Goal: Information Seeking & Learning: Find specific fact

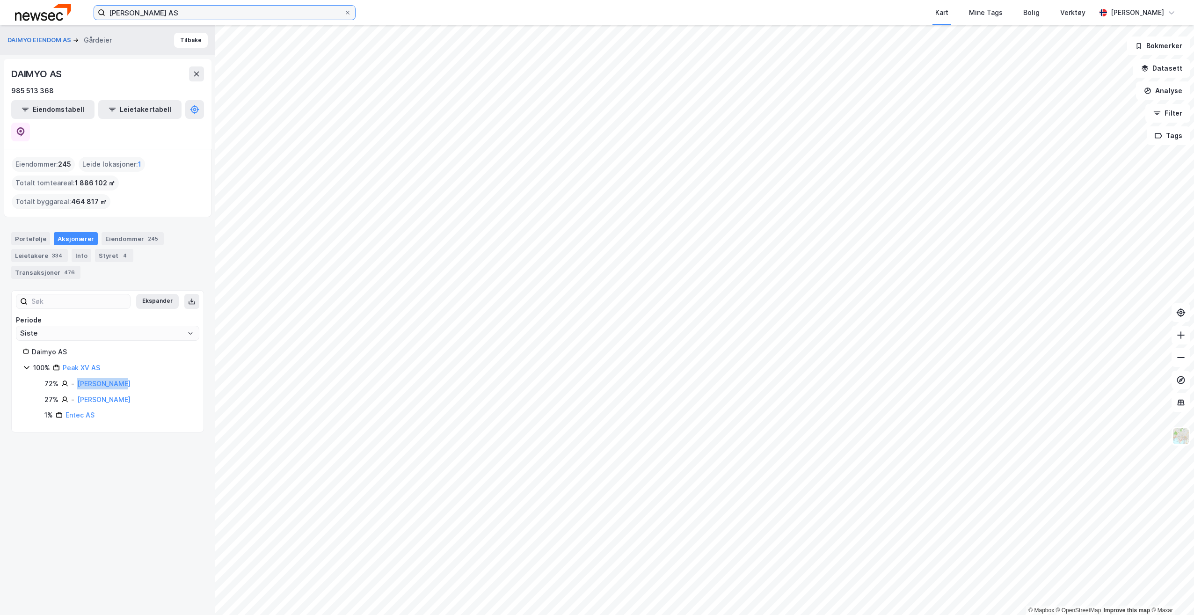
click at [259, 8] on input "[PERSON_NAME] AS" at bounding box center [224, 13] width 239 height 14
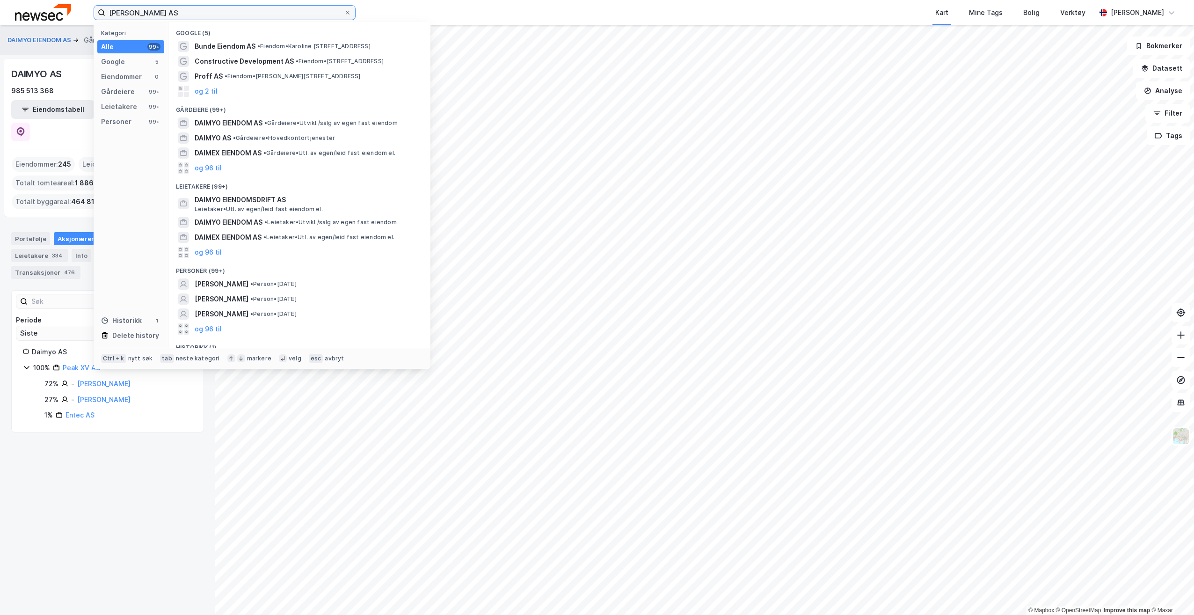
click at [258, 7] on input "[PERSON_NAME] AS" at bounding box center [224, 13] width 239 height 14
paste input "[PERSON_NAME]"
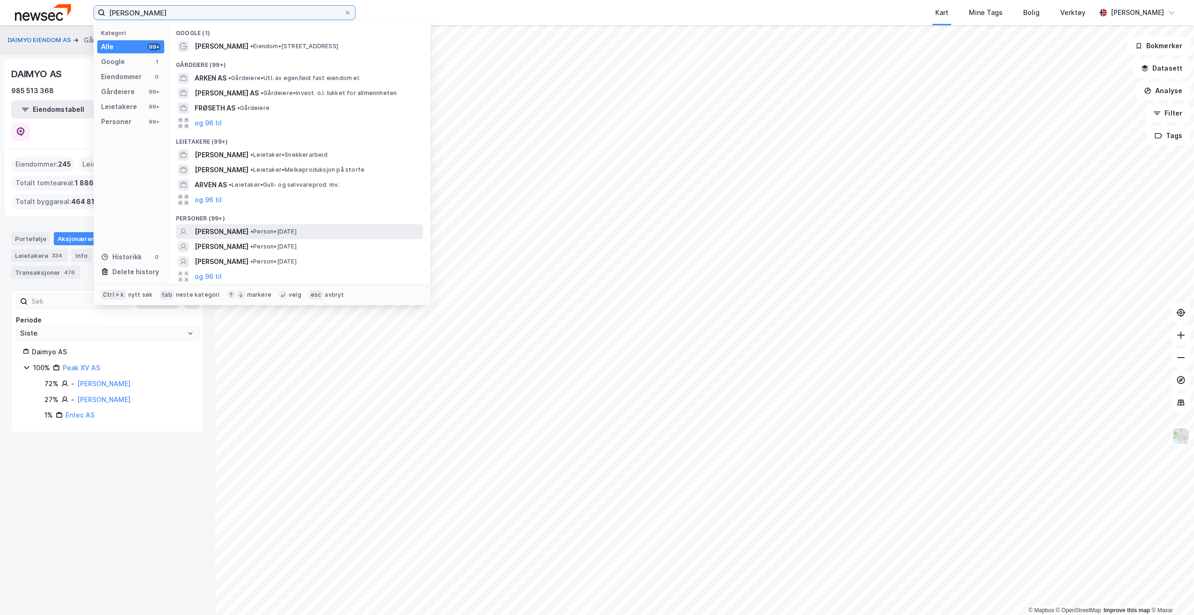
type input "[PERSON_NAME]"
click at [253, 230] on span "•" at bounding box center [251, 231] width 3 height 7
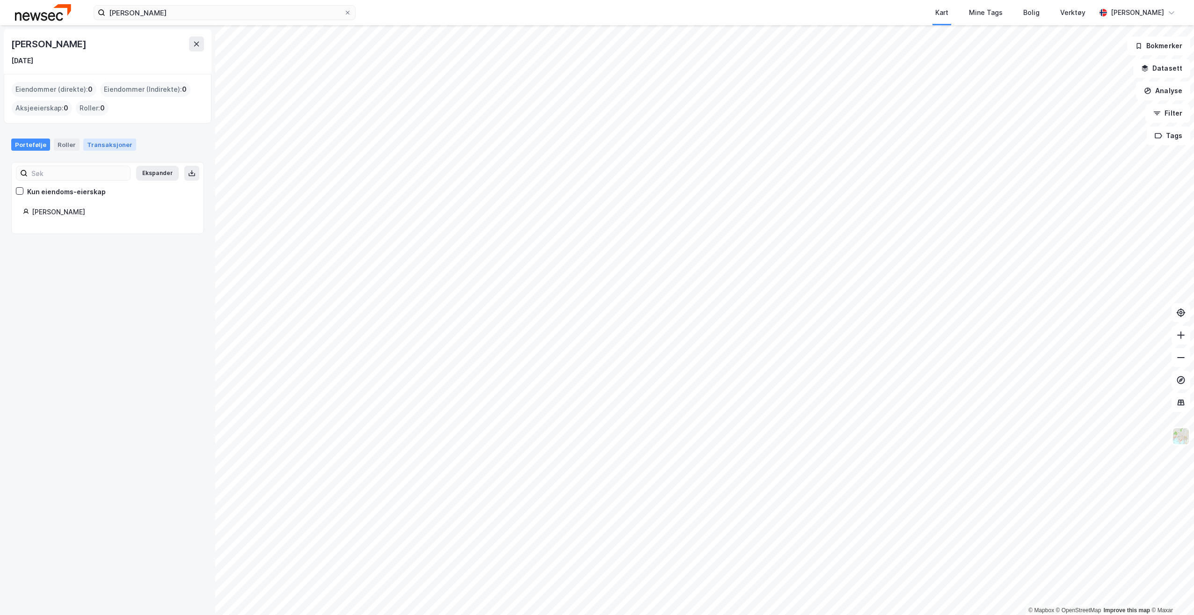
click at [120, 138] on div "Transaksjoner" at bounding box center [109, 144] width 53 height 12
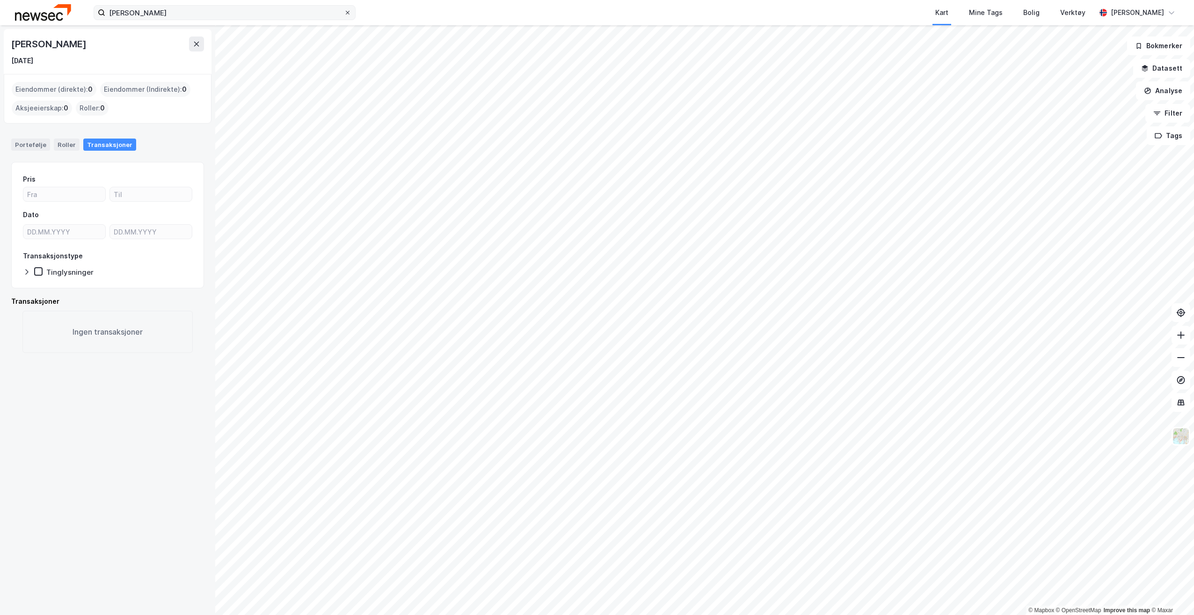
click at [347, 12] on icon at bounding box center [348, 13] width 6 height 6
click at [344, 12] on input "[PERSON_NAME]" at bounding box center [224, 13] width 239 height 14
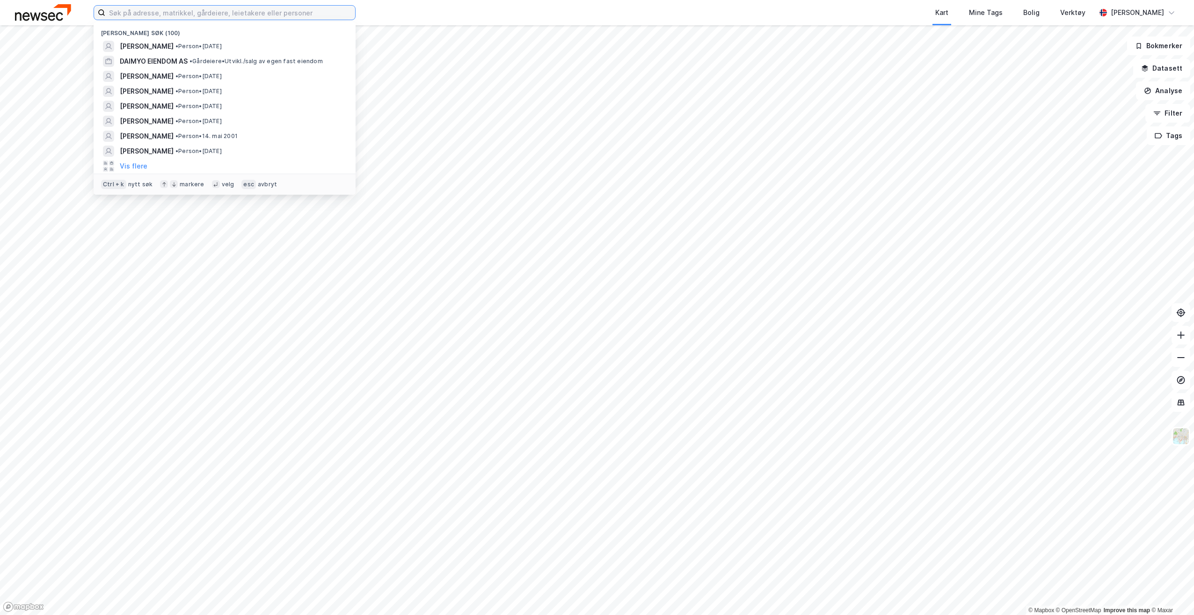
click at [284, 16] on input at bounding box center [230, 13] width 250 height 14
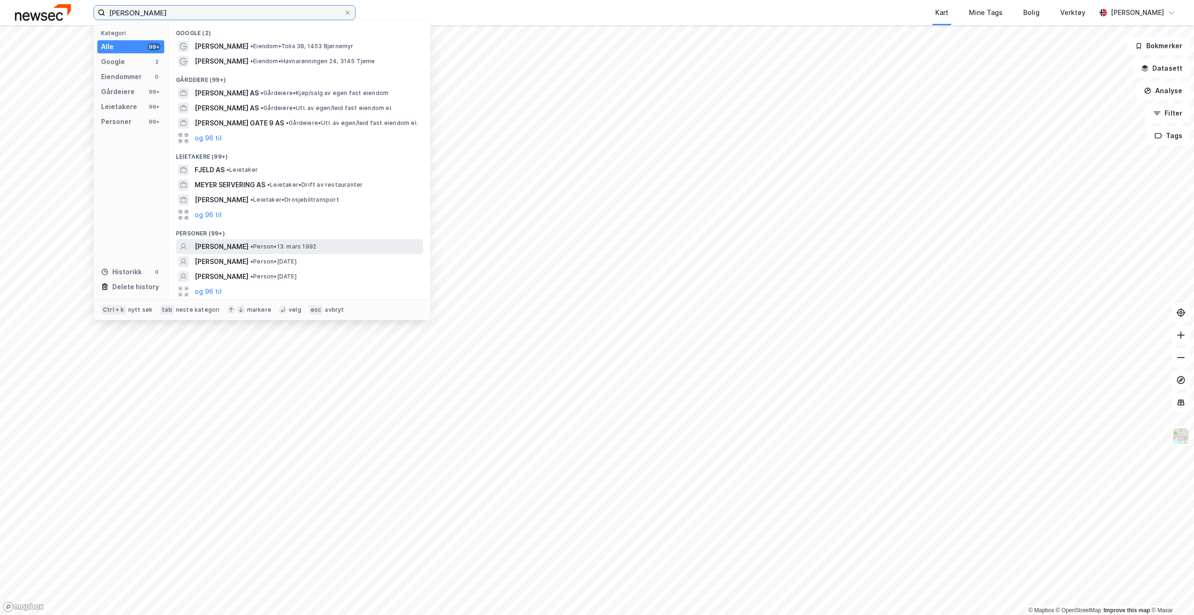
type input "[PERSON_NAME]"
click at [299, 243] on span "• Person • [DATE]" at bounding box center [283, 246] width 66 height 7
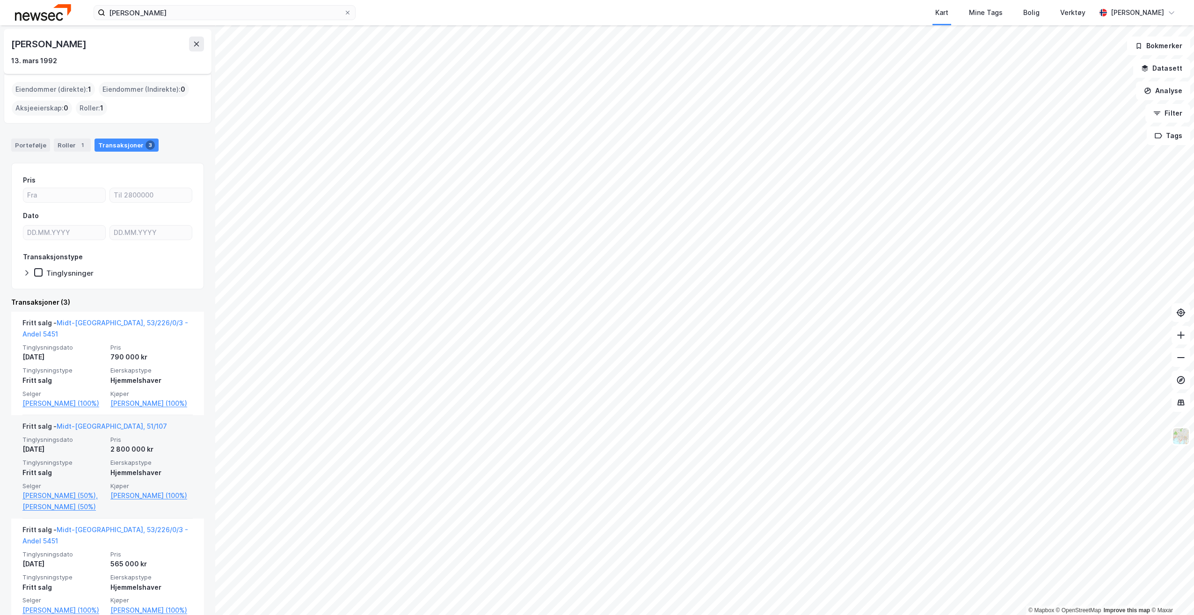
scroll to position [40, 0]
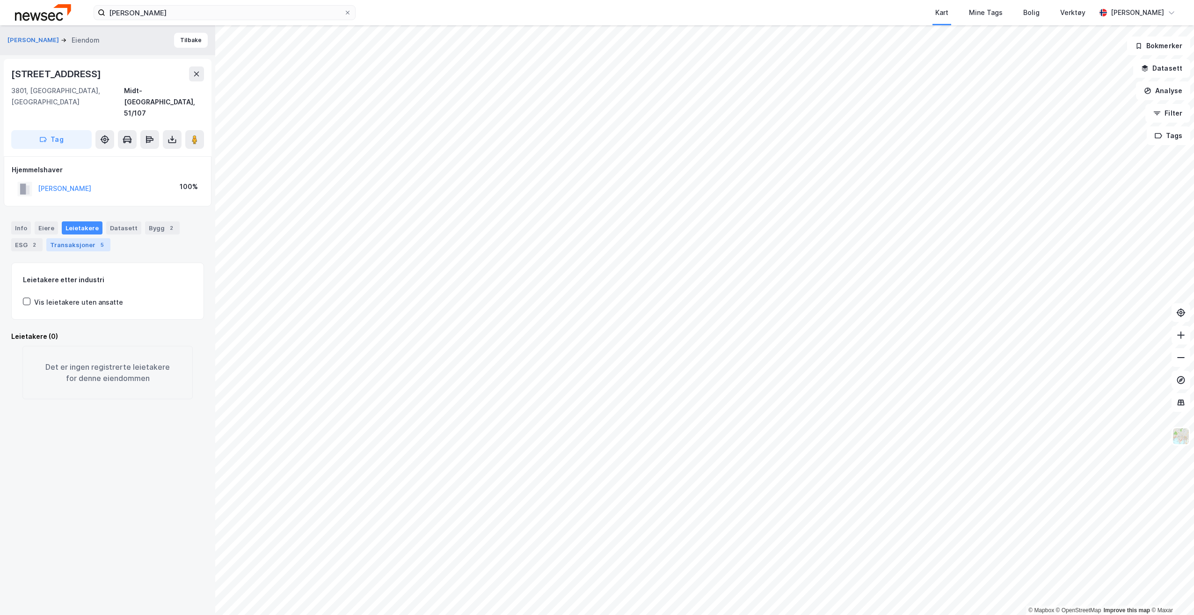
click at [85, 238] on div "Transaksjoner 5" at bounding box center [78, 244] width 64 height 13
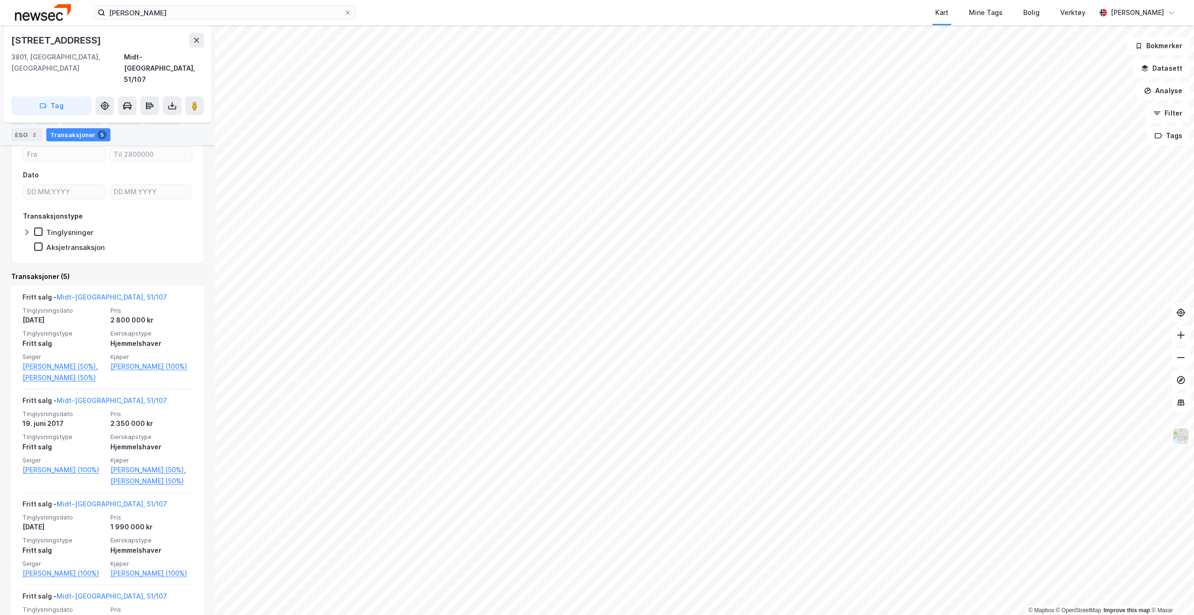
scroll to position [94, 0]
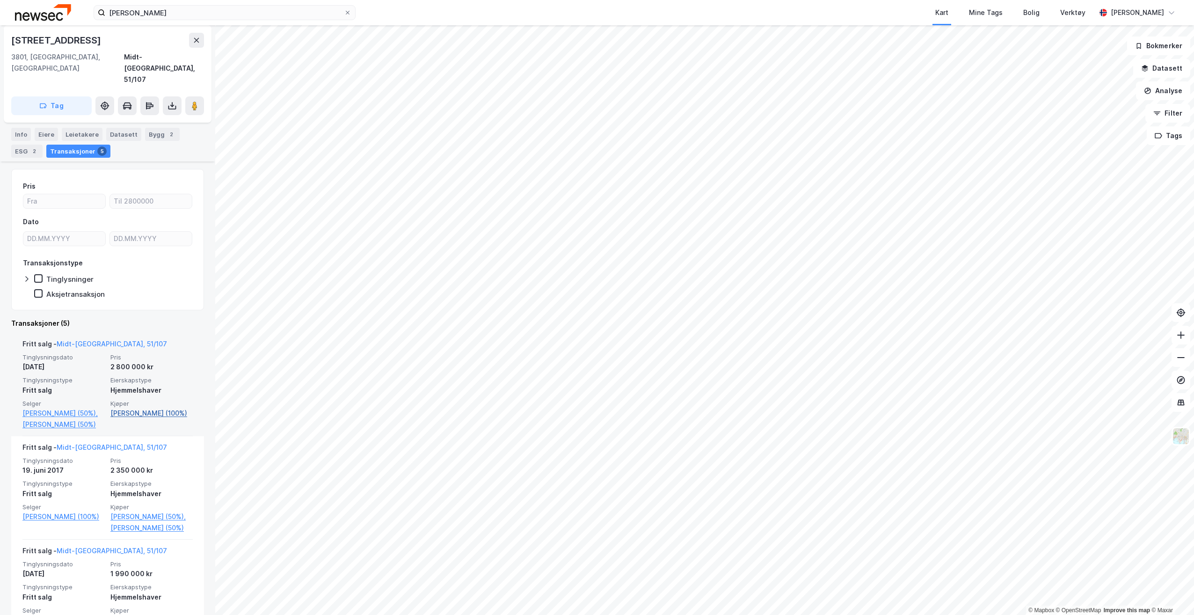
click at [115, 407] on link "[PERSON_NAME] (100%)" at bounding box center [151, 412] width 82 height 11
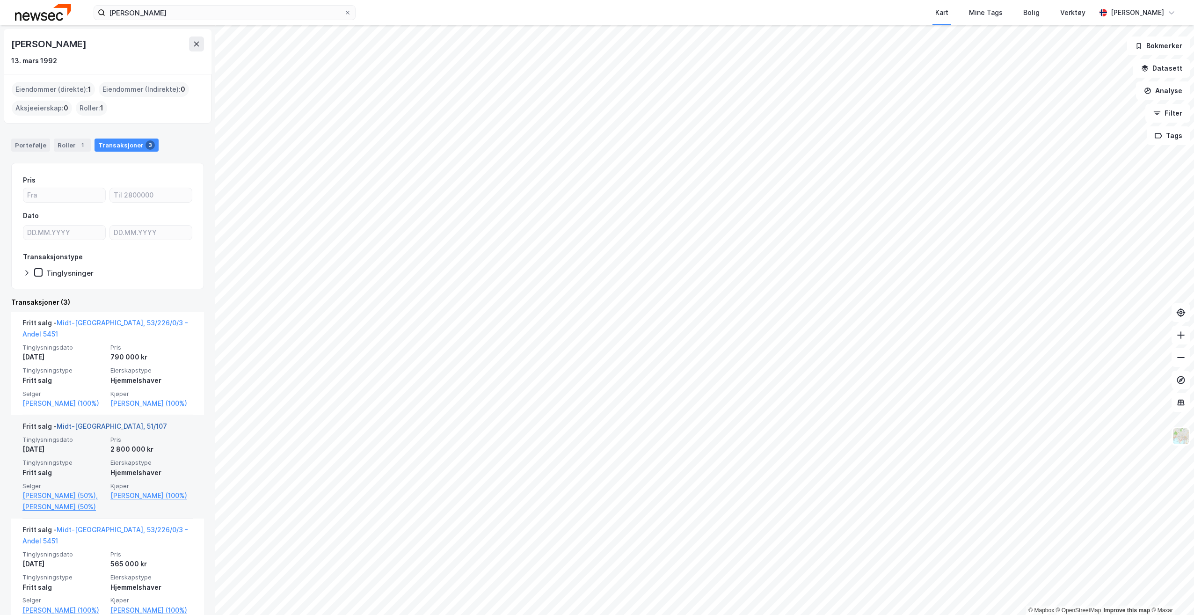
click at [79, 425] on link "Midt-[GEOGRAPHIC_DATA], 51/107" at bounding box center [112, 426] width 110 height 8
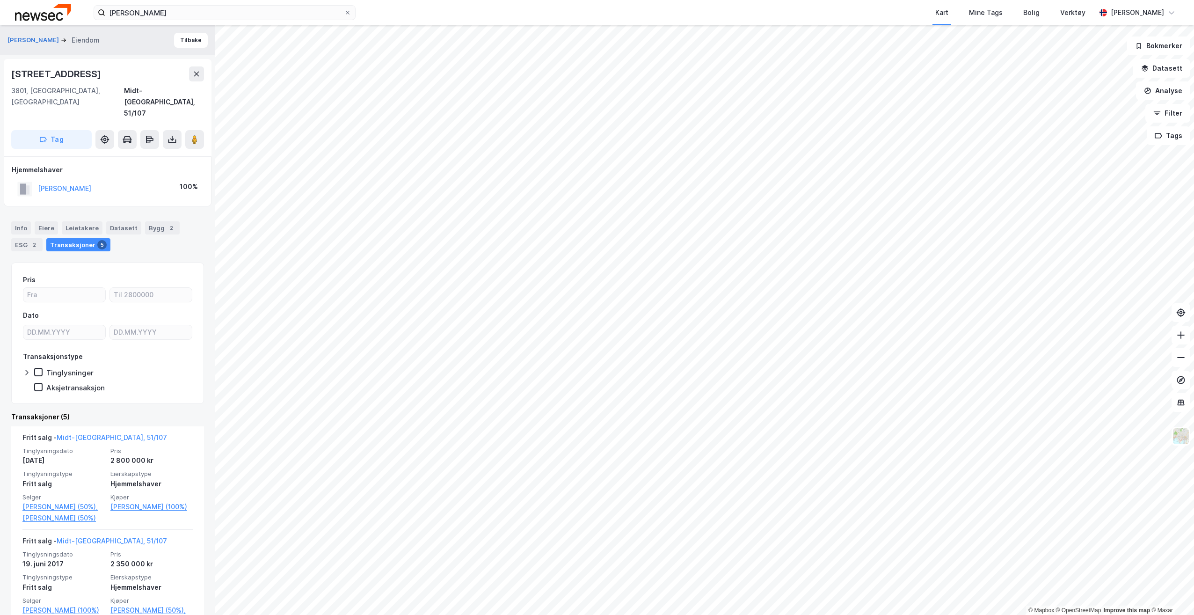
click at [202, 39] on div "[PERSON_NAME] [PERSON_NAME]" at bounding box center [107, 40] width 215 height 30
click at [200, 37] on button "Tilbake" at bounding box center [191, 40] width 34 height 15
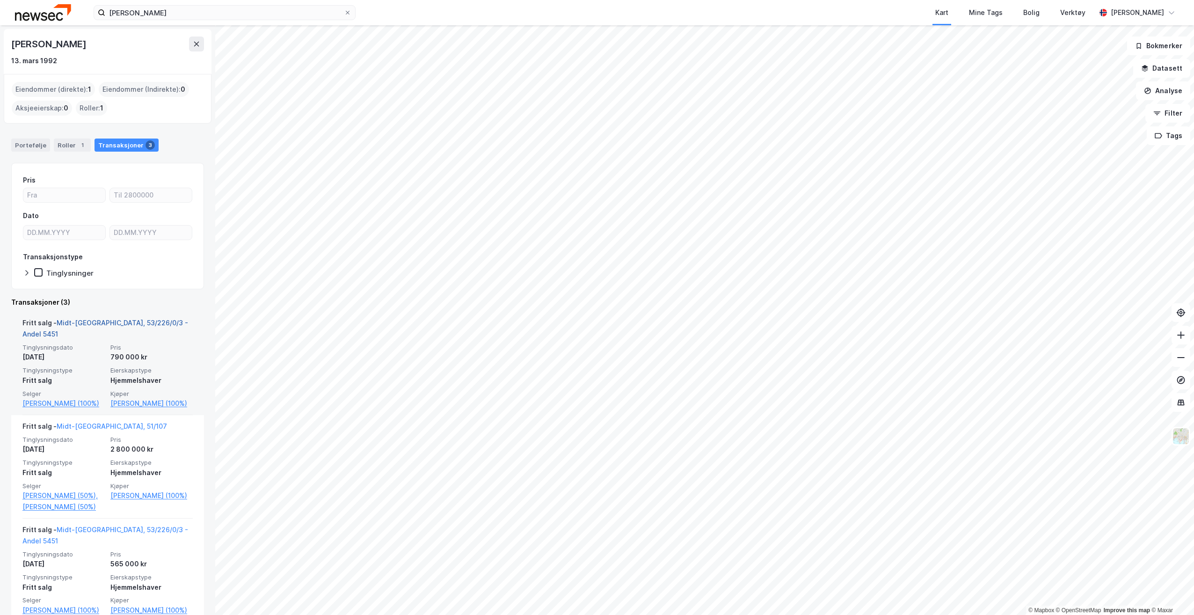
click at [120, 322] on link "Midt-[GEOGRAPHIC_DATA], 53/226/0/3 - Andel 5451" at bounding box center [105, 328] width 166 height 19
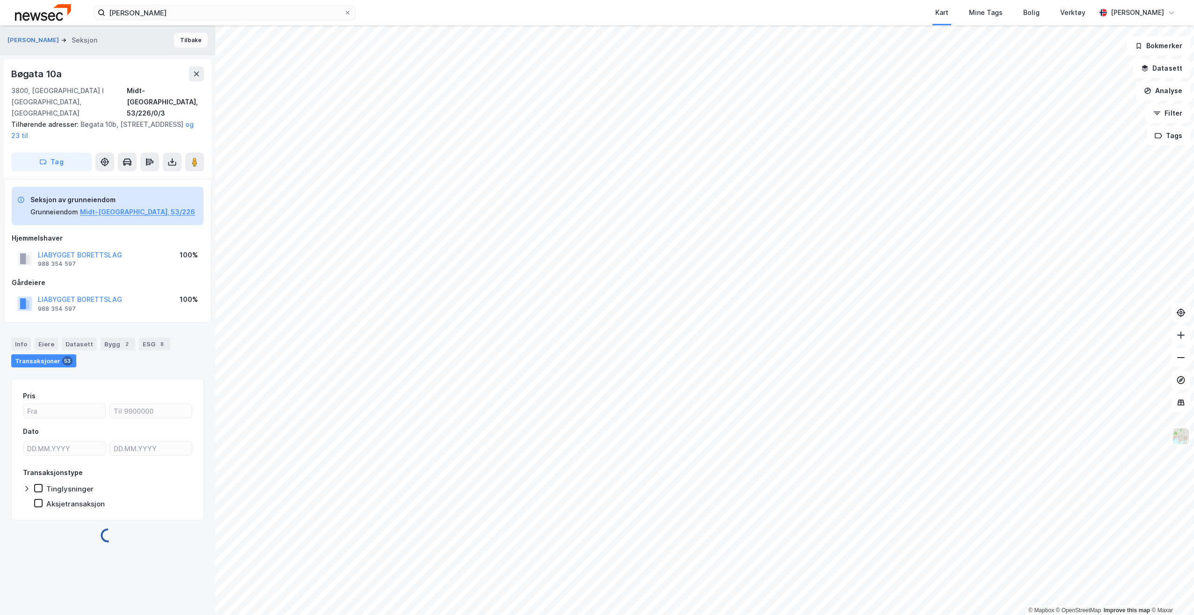
click at [180, 41] on button "Tilbake" at bounding box center [191, 40] width 34 height 15
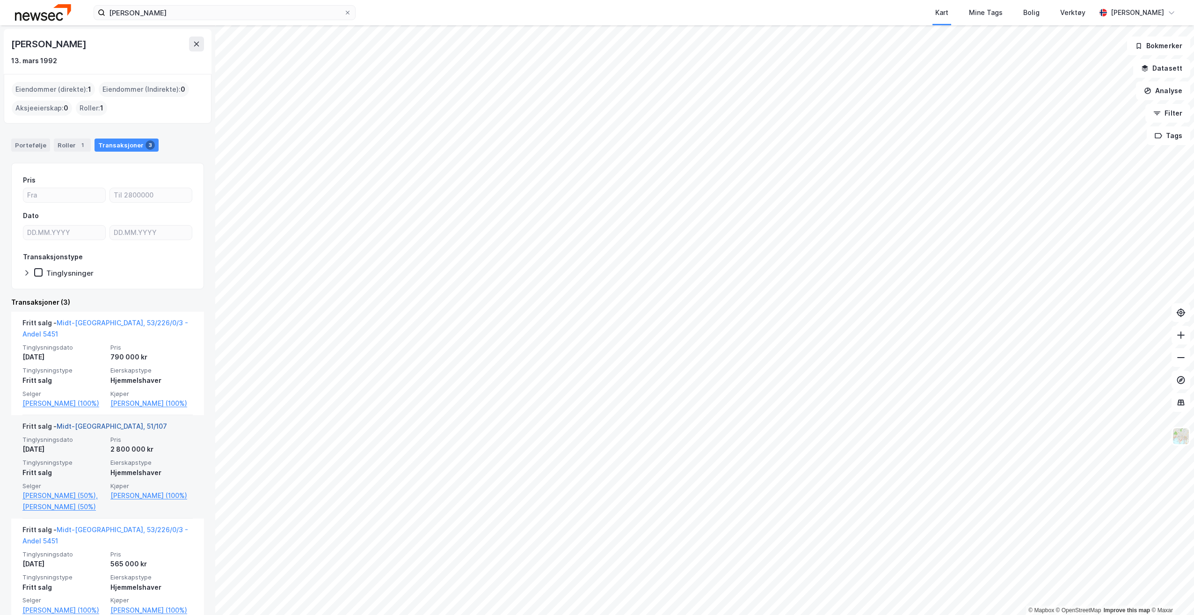
click at [89, 423] on link "Midt-[GEOGRAPHIC_DATA], 51/107" at bounding box center [112, 426] width 110 height 8
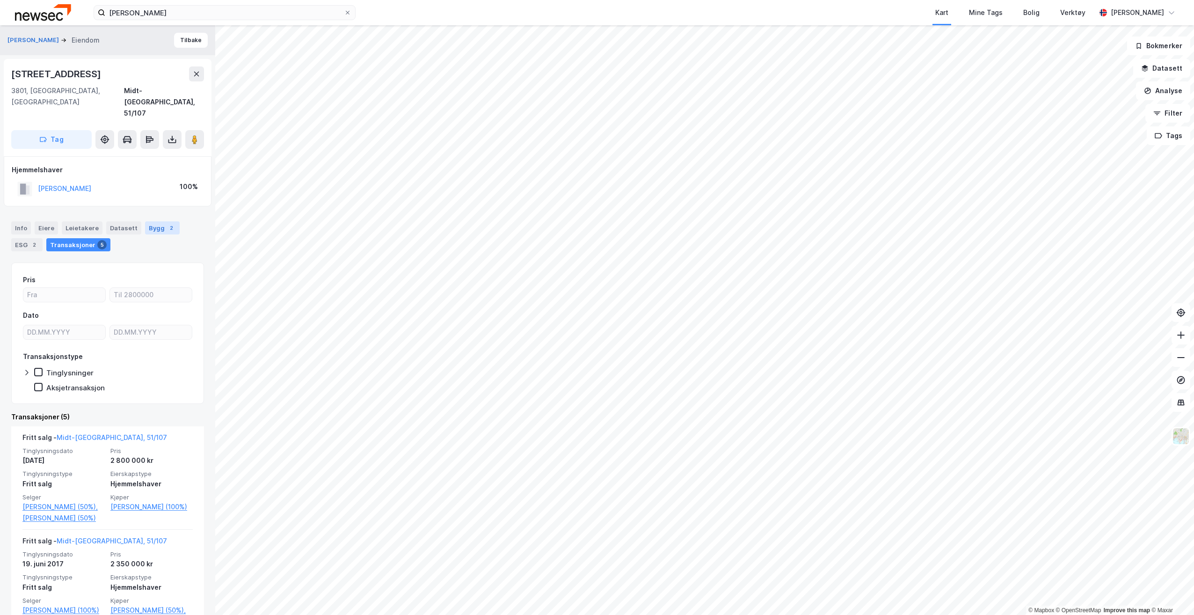
click at [152, 221] on div "Bygg 2" at bounding box center [162, 227] width 35 height 13
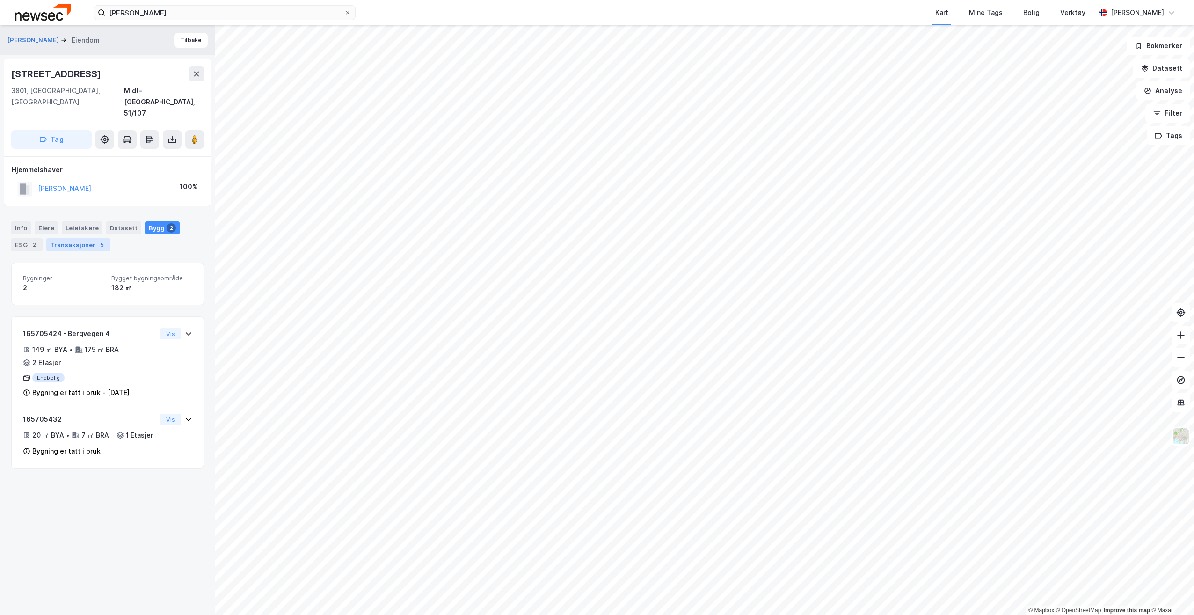
click at [84, 238] on div "Transaksjoner 5" at bounding box center [78, 244] width 64 height 13
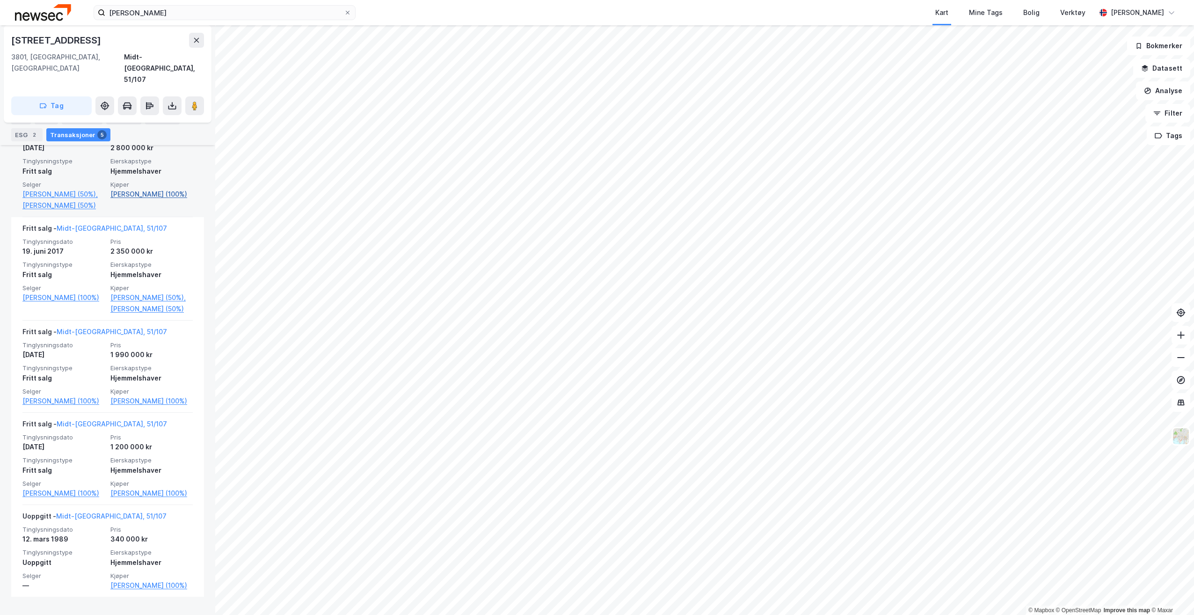
scroll to position [350, 0]
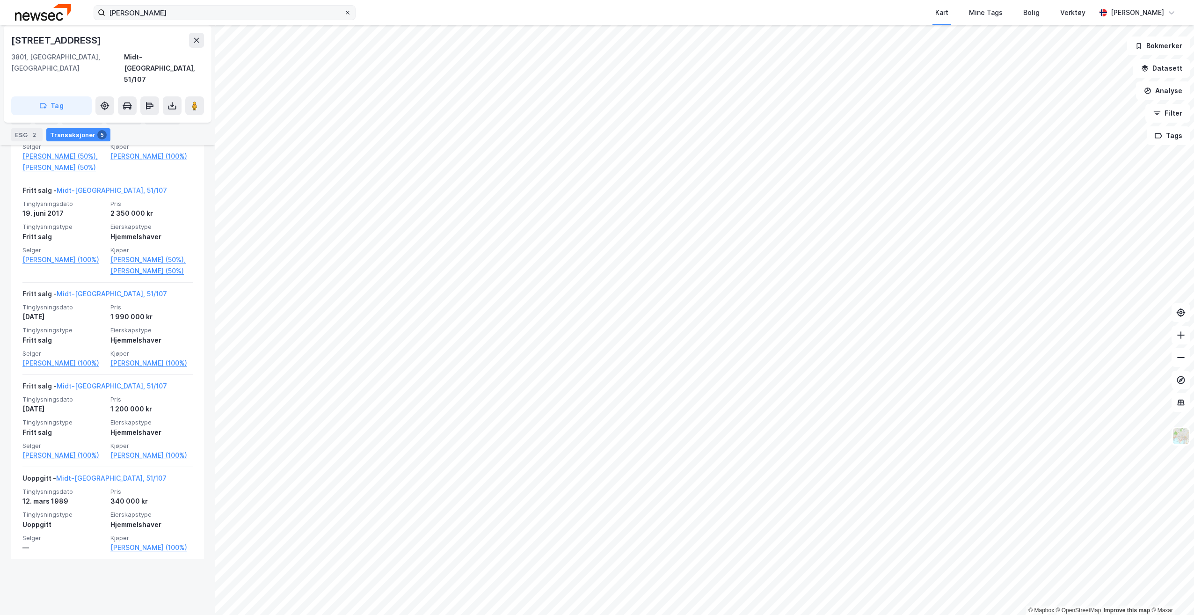
click at [349, 11] on icon at bounding box center [348, 13] width 6 height 6
click at [344, 11] on input "[PERSON_NAME]" at bounding box center [224, 13] width 239 height 14
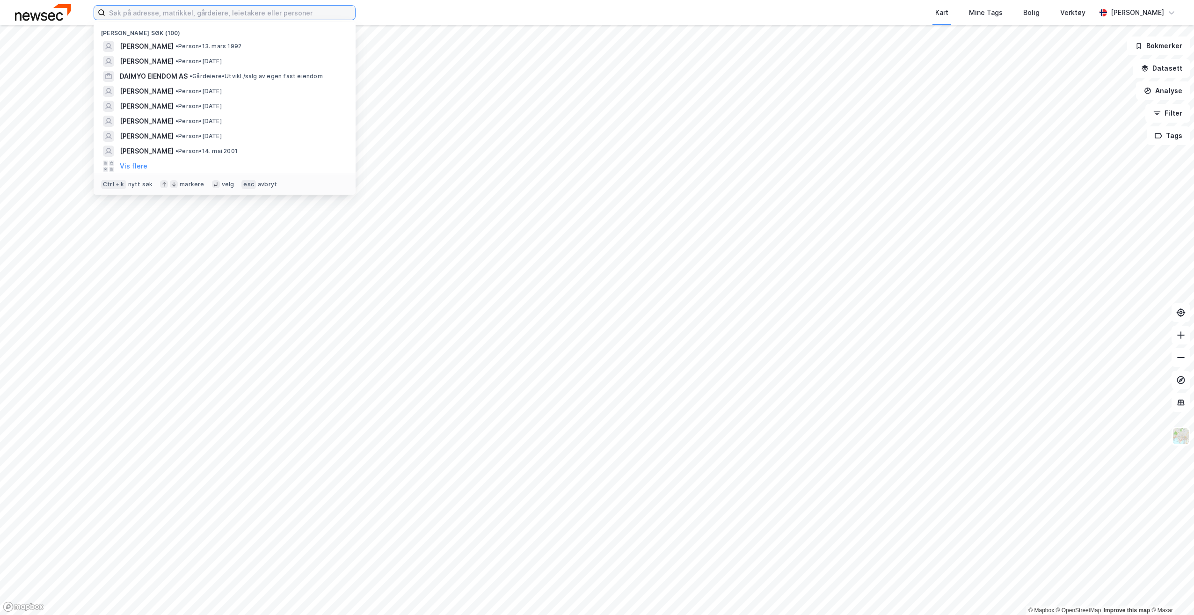
click at [309, 10] on input at bounding box center [230, 13] width 250 height 14
drag, startPoint x: 309, startPoint y: 10, endPoint x: 282, endPoint y: 15, distance: 26.8
click at [282, 15] on input at bounding box center [230, 13] width 250 height 14
click at [248, 14] on input at bounding box center [230, 13] width 250 height 14
paste input "[PERSON_NAME]"
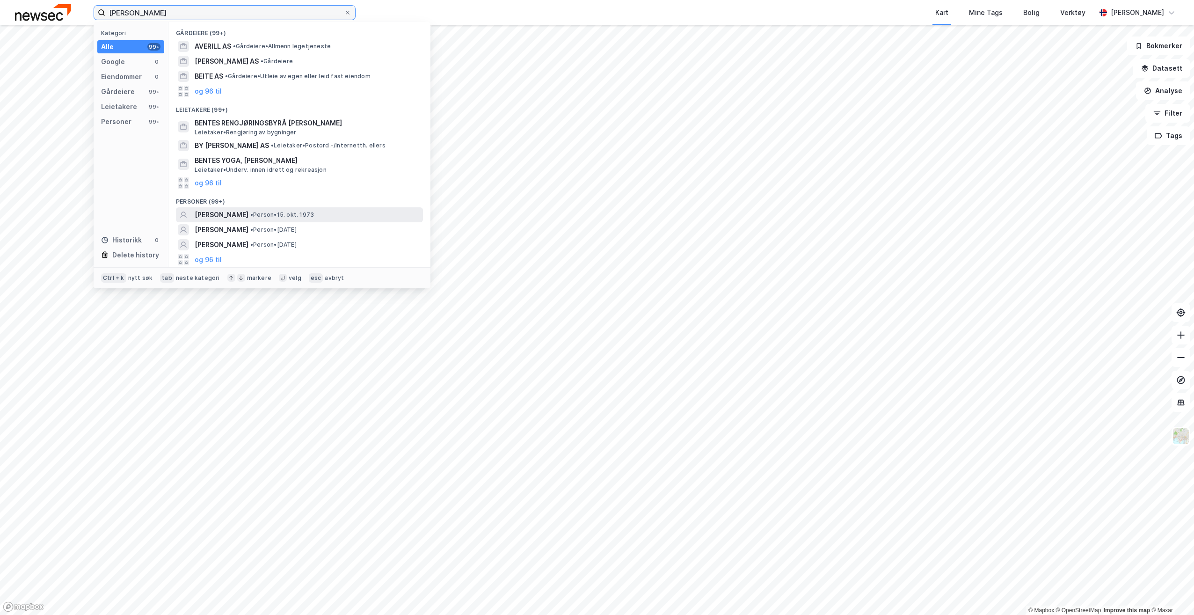
type input "[PERSON_NAME]"
click at [298, 217] on span "• Person • [DATE]" at bounding box center [282, 214] width 64 height 7
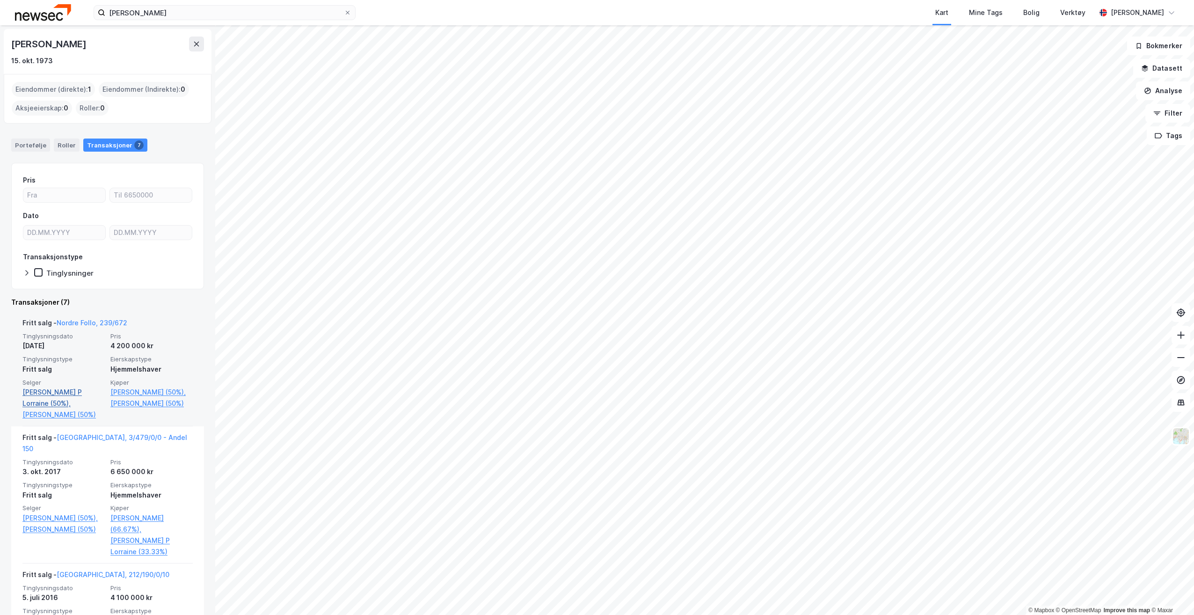
click at [77, 396] on link "[PERSON_NAME] P Lorraine (50%)," at bounding box center [63, 397] width 82 height 22
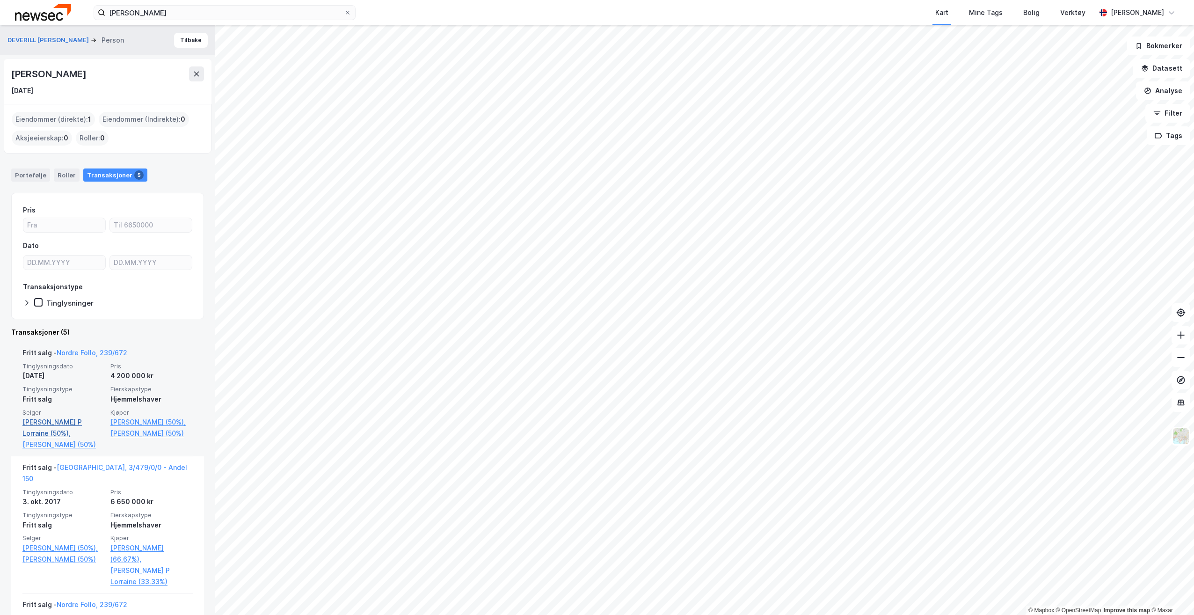
click at [56, 423] on link "[PERSON_NAME] P Lorraine (50%)," at bounding box center [63, 427] width 82 height 22
click at [47, 423] on link "[PERSON_NAME] P Lorraine (50%)," at bounding box center [63, 427] width 82 height 22
click at [63, 175] on div "Roller" at bounding box center [67, 174] width 26 height 13
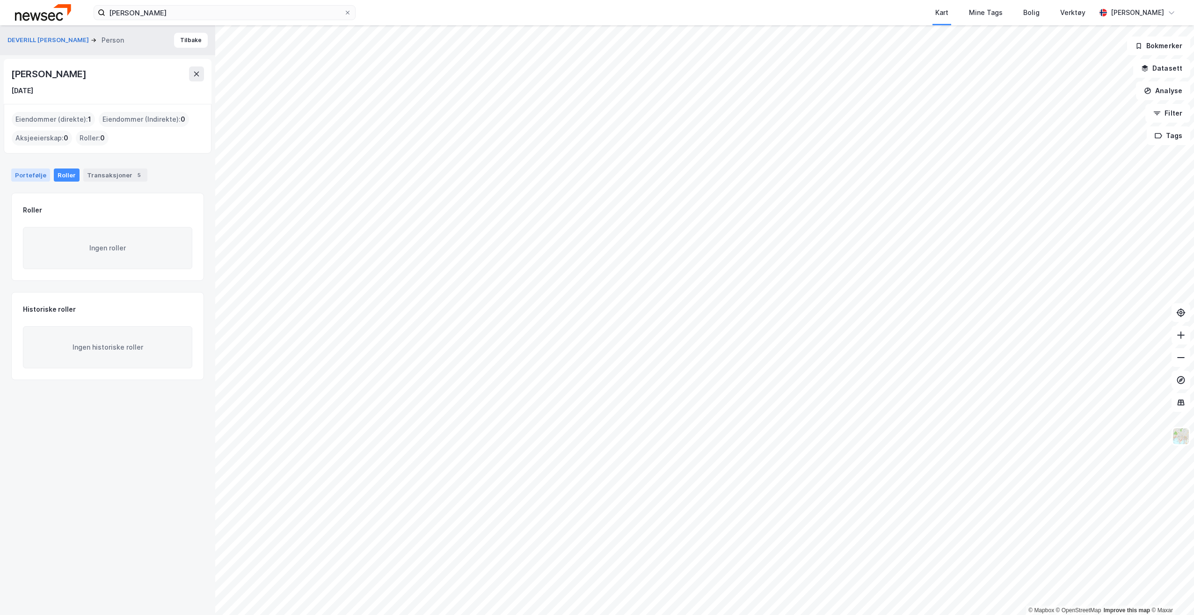
click at [34, 177] on div "Portefølje" at bounding box center [30, 174] width 39 height 13
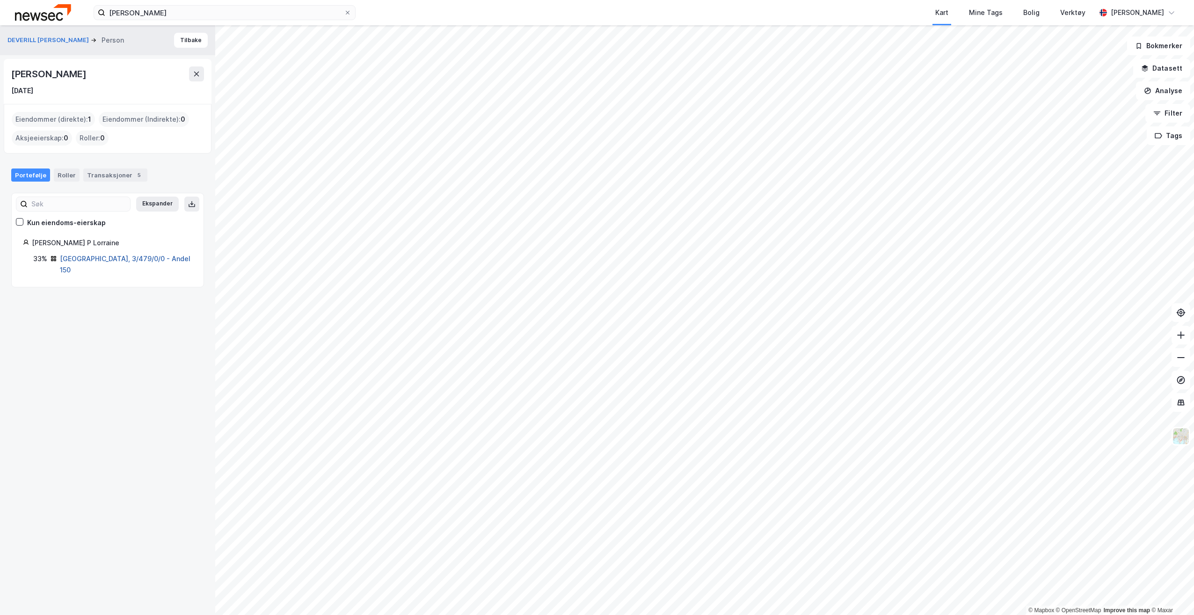
click at [101, 257] on link "[GEOGRAPHIC_DATA], 3/479/0/0 - Andel 150" at bounding box center [125, 263] width 130 height 19
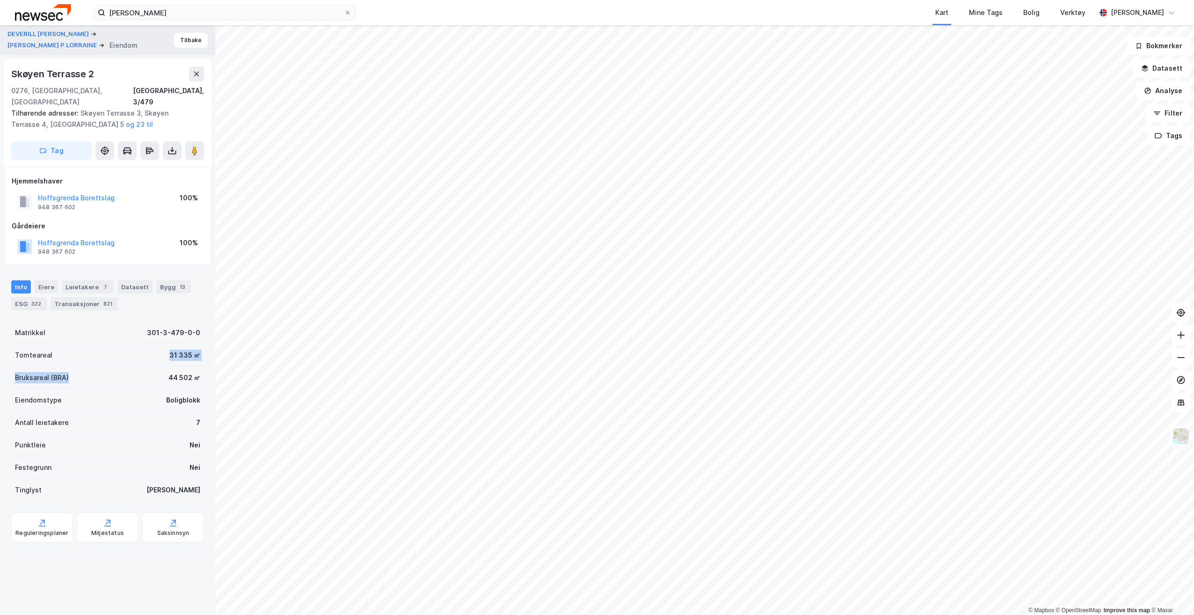
drag, startPoint x: 112, startPoint y: 348, endPoint x: 117, endPoint y: 344, distance: 6.6
click at [117, 344] on div "Matrikkel 301-3-479-0-0 Tomteareal 31 335 ㎡ Bruksareal (BRA) 44 502 ㎡ Eiendomst…" at bounding box center [107, 411] width 193 height 180
click at [185, 36] on button "Tilbake" at bounding box center [191, 40] width 34 height 15
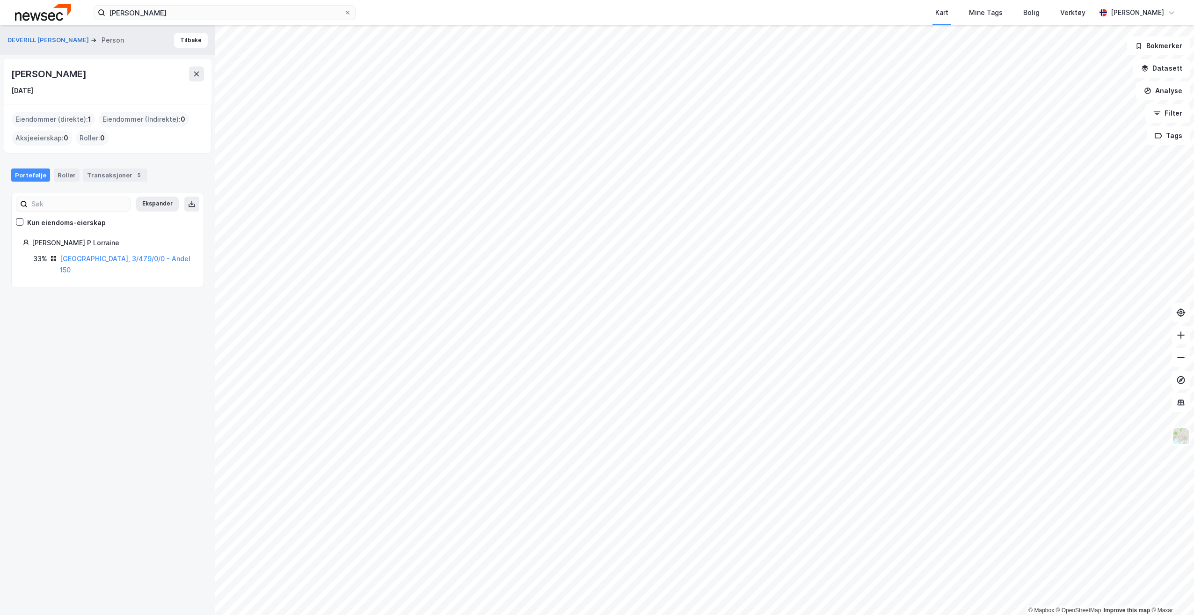
click at [97, 186] on div "Portefølje Roller Transaksjoner 5 Ekspander Kun eiendoms-eierskap [PERSON_NAME]…" at bounding box center [107, 222] width 193 height 130
click at [112, 171] on div "Transaksjoner 5" at bounding box center [115, 174] width 64 height 13
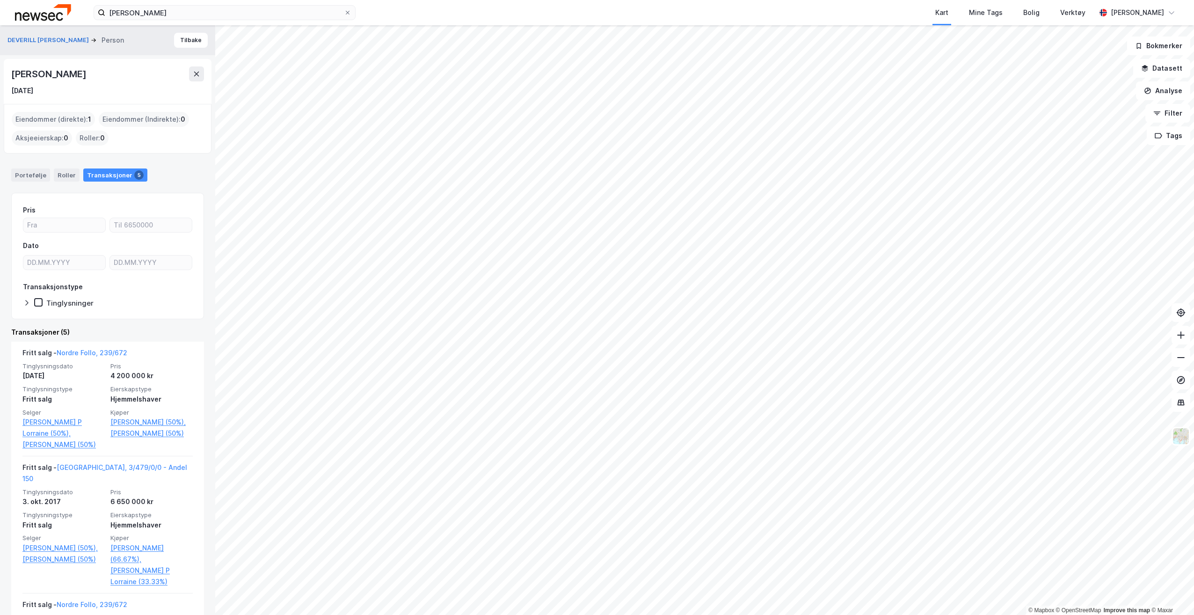
drag, startPoint x: 49, startPoint y: 75, endPoint x: -46, endPoint y: 185, distance: 145.3
click at [0, 185] on html "[PERSON_NAME] Kart Mine Tags Bolig Verktøy [PERSON_NAME] © Mapbox © OpenStreetM…" at bounding box center [597, 307] width 1194 height 615
drag, startPoint x: 63, startPoint y: 182, endPoint x: 111, endPoint y: 81, distance: 112.3
click at [88, 81] on div "[PERSON_NAME]" at bounding box center [49, 73] width 77 height 15
drag, startPoint x: 147, startPoint y: 76, endPoint x: 3, endPoint y: 64, distance: 144.1
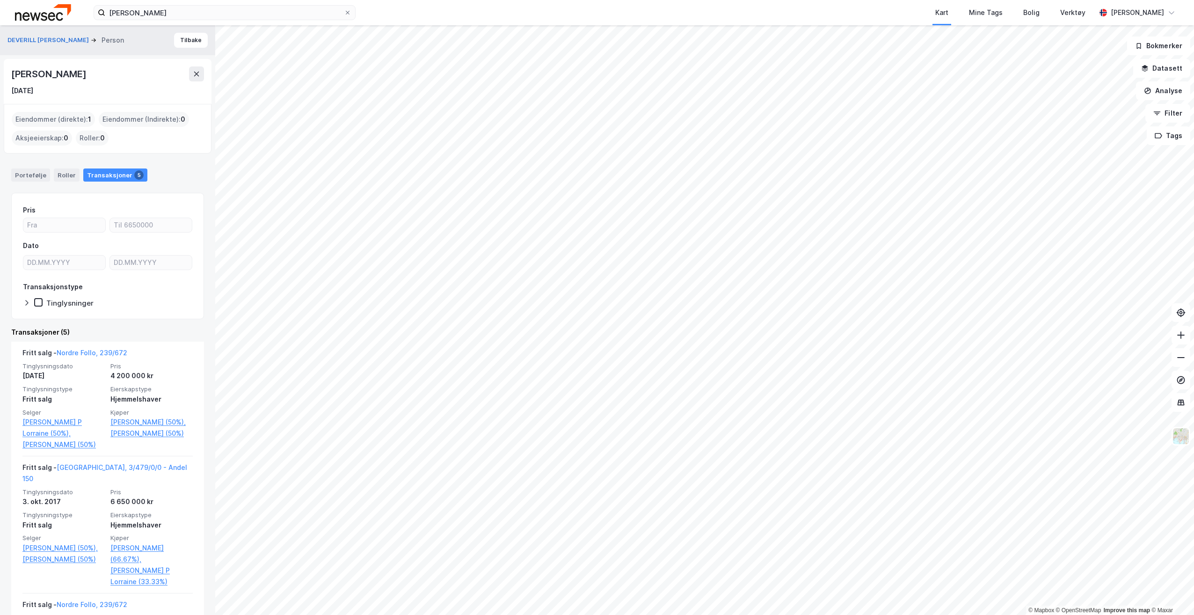
click at [3, 64] on div "DEVERILL [PERSON_NAME] Person [PERSON_NAME] [DATE] Eiendommer (direkte) : 1 Eie…" at bounding box center [107, 319] width 215 height 589
copy div "[PERSON_NAME]"
type input "DD.MM.YYYY"
click at [118, 267] on input "DD.MM.YYYY" at bounding box center [151, 262] width 82 height 14
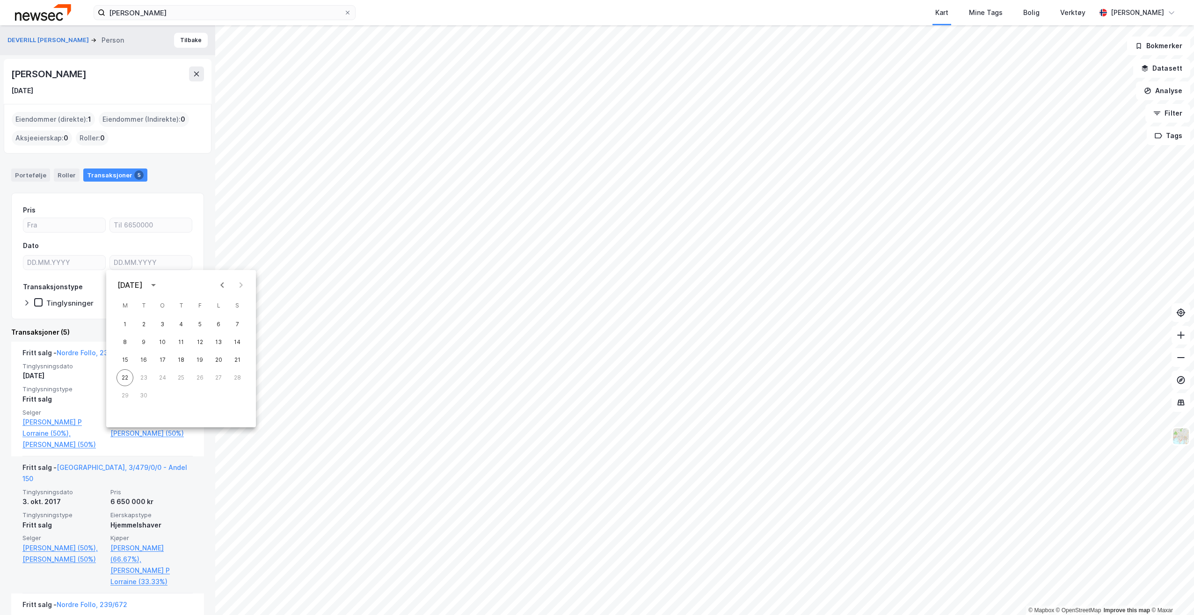
click at [90, 450] on link "[PERSON_NAME] (50%)" at bounding box center [63, 444] width 82 height 11
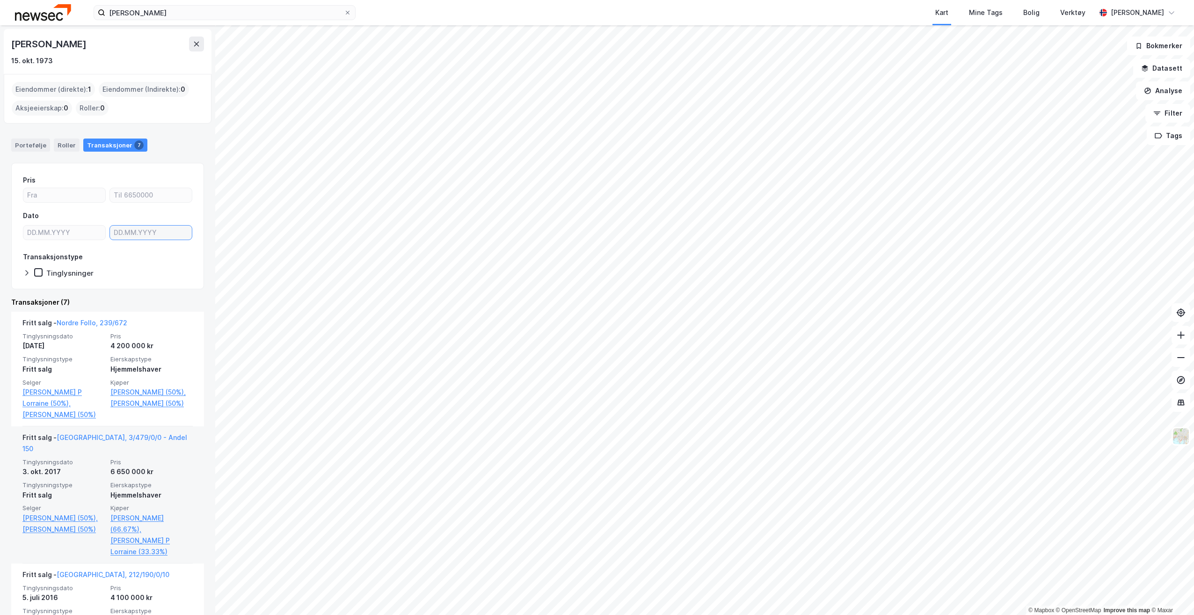
type input "DD.MM.YYYY"
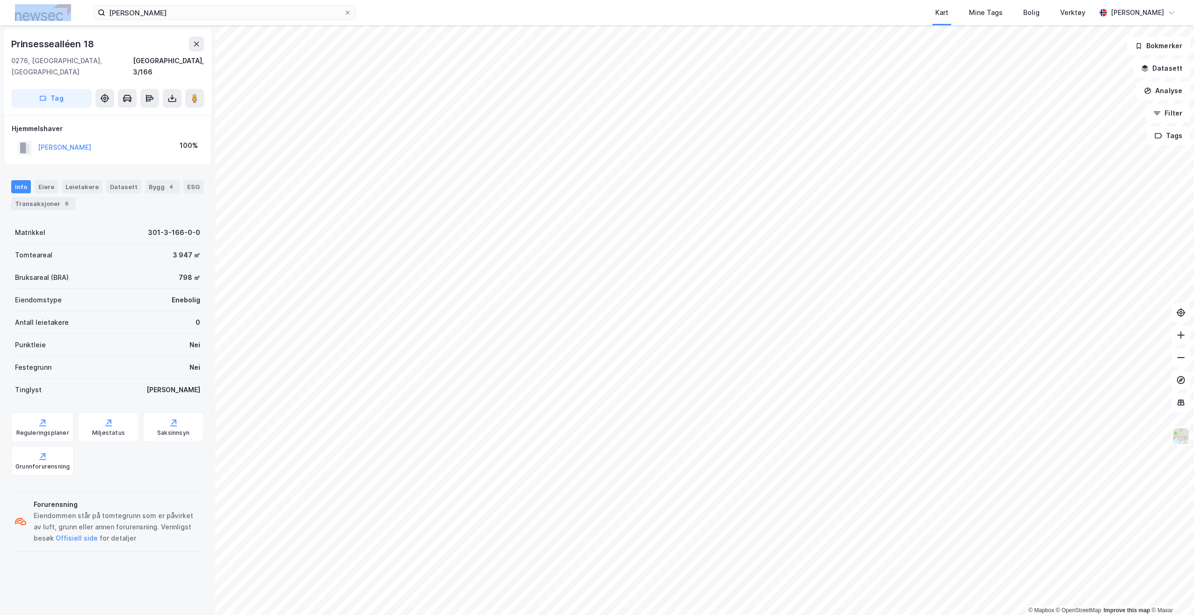
drag, startPoint x: 191, startPoint y: 5, endPoint x: 37, endPoint y: 17, distance: 154.4
click at [37, 17] on div "[PERSON_NAME] Kart Mine Tags Bolig Verktøy [PERSON_NAME]" at bounding box center [597, 12] width 1194 height 25
drag, startPoint x: 37, startPoint y: 17, endPoint x: 232, endPoint y: 7, distance: 195.3
click at [232, 7] on input "[PERSON_NAME]" at bounding box center [224, 13] width 239 height 14
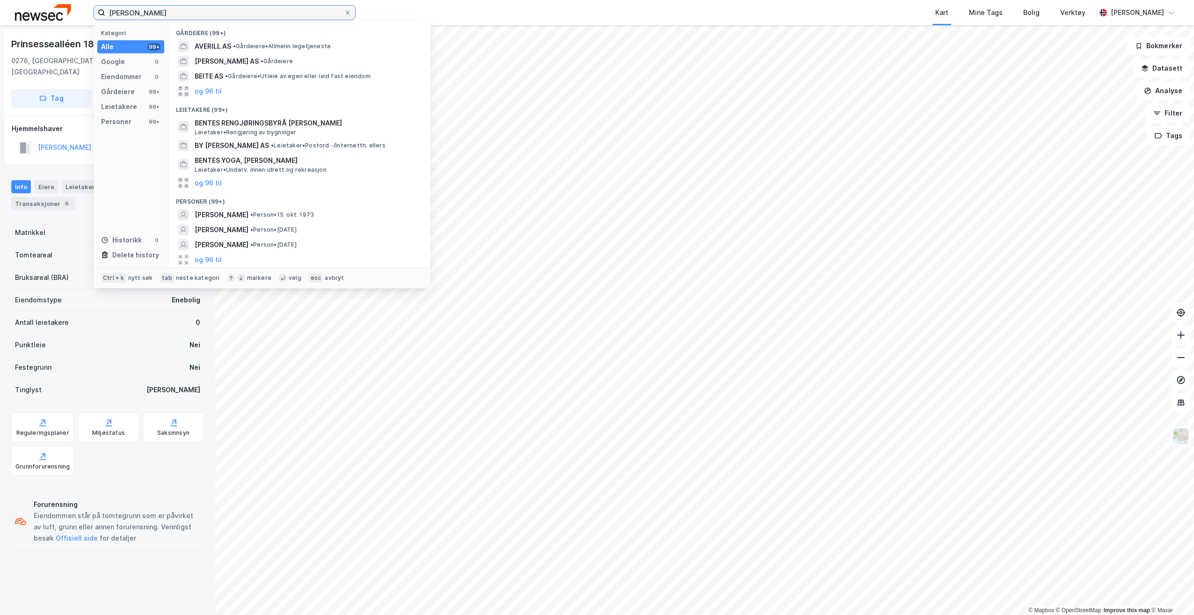
drag, startPoint x: 231, startPoint y: 8, endPoint x: 55, endPoint y: 27, distance: 176.4
click at [84, 23] on div "[PERSON_NAME] Kategori Alle 99+ Google 0 Eiendommer 0 Gårdeiere 99+ Leietakere …" at bounding box center [597, 12] width 1194 height 25
click at [67, 199] on div "6" at bounding box center [66, 203] width 9 height 9
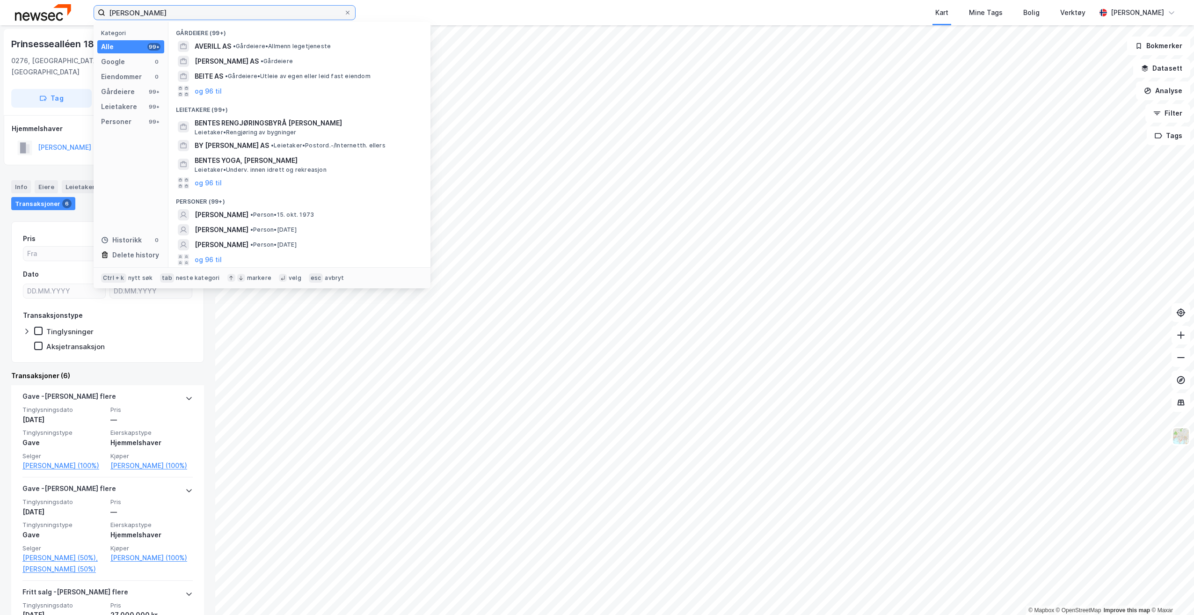
drag, startPoint x: 196, startPoint y: 14, endPoint x: -7, endPoint y: 188, distance: 266.6
click at [0, 188] on html "[PERSON_NAME] Kategori Alle 99+ Google 0 Eiendommer 0 Gårdeiere 99+ Leietakere …" at bounding box center [597, 307] width 1194 height 615
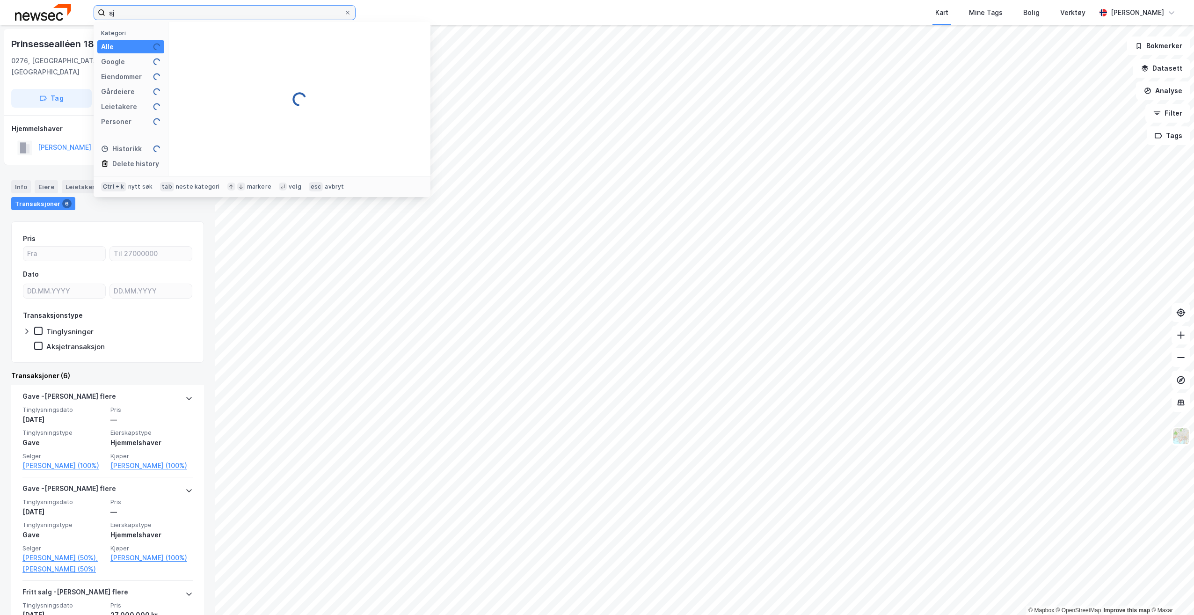
type input "s"
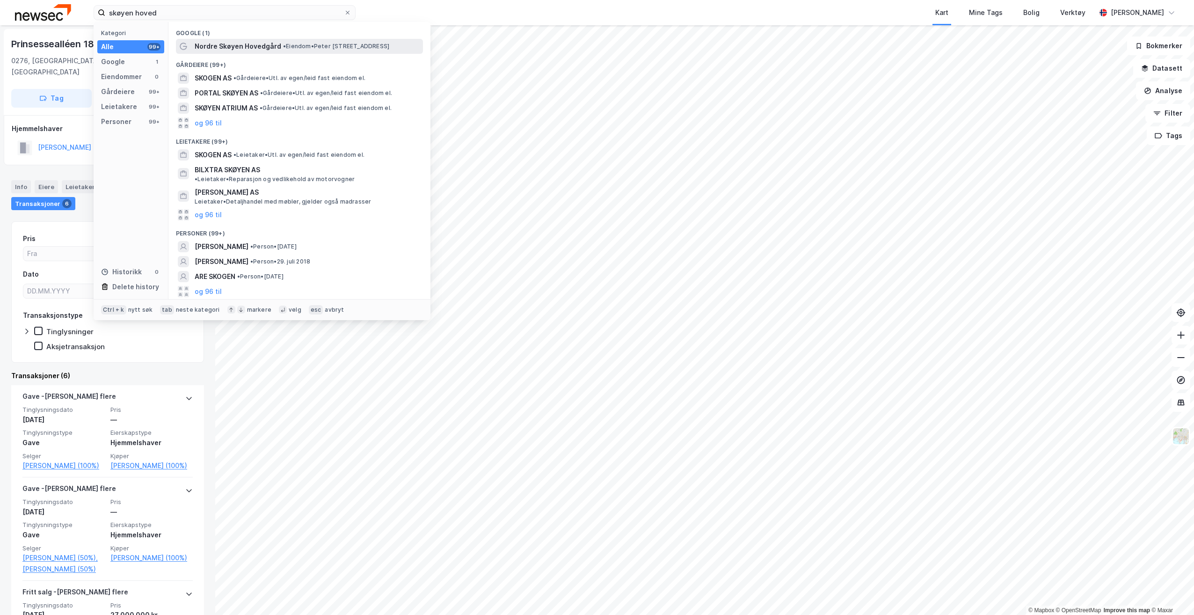
click at [269, 48] on span "Nordre Skøyen Hovedgård" at bounding box center [238, 46] width 87 height 11
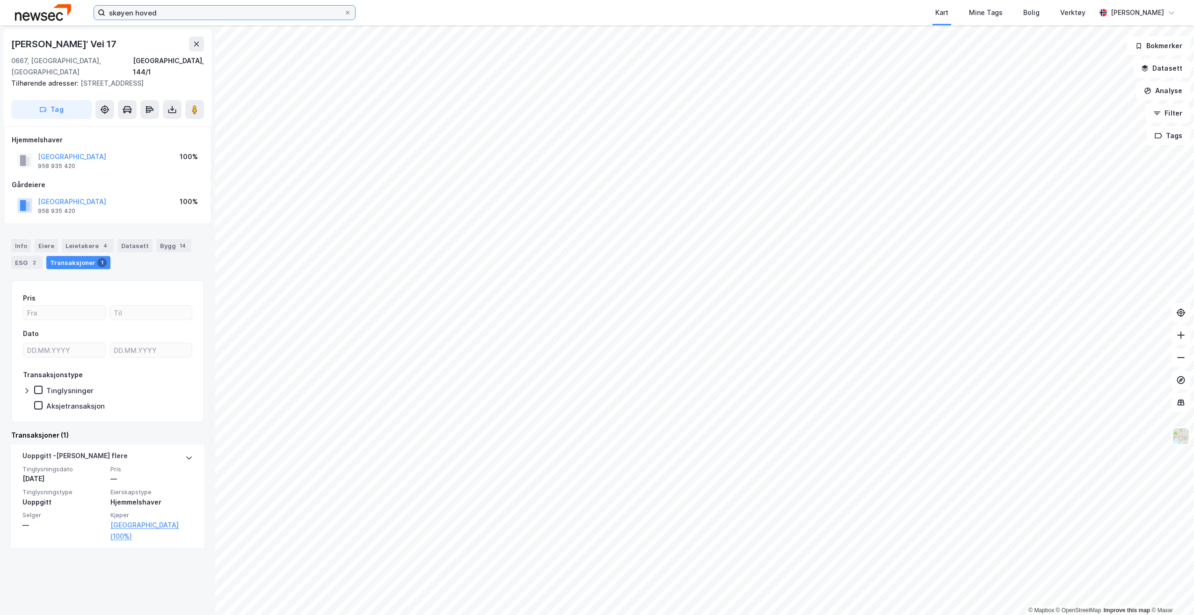
click at [253, 14] on input "skøyen hoved" at bounding box center [224, 13] width 239 height 14
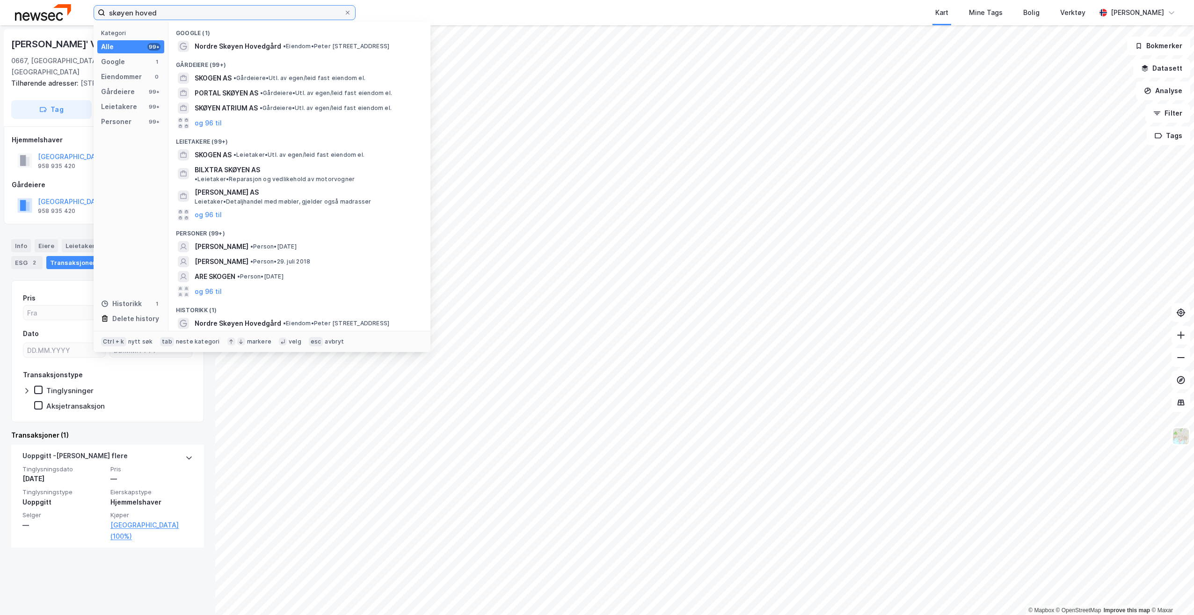
paste input "ter Aas' [STREET_ADDRESS]"
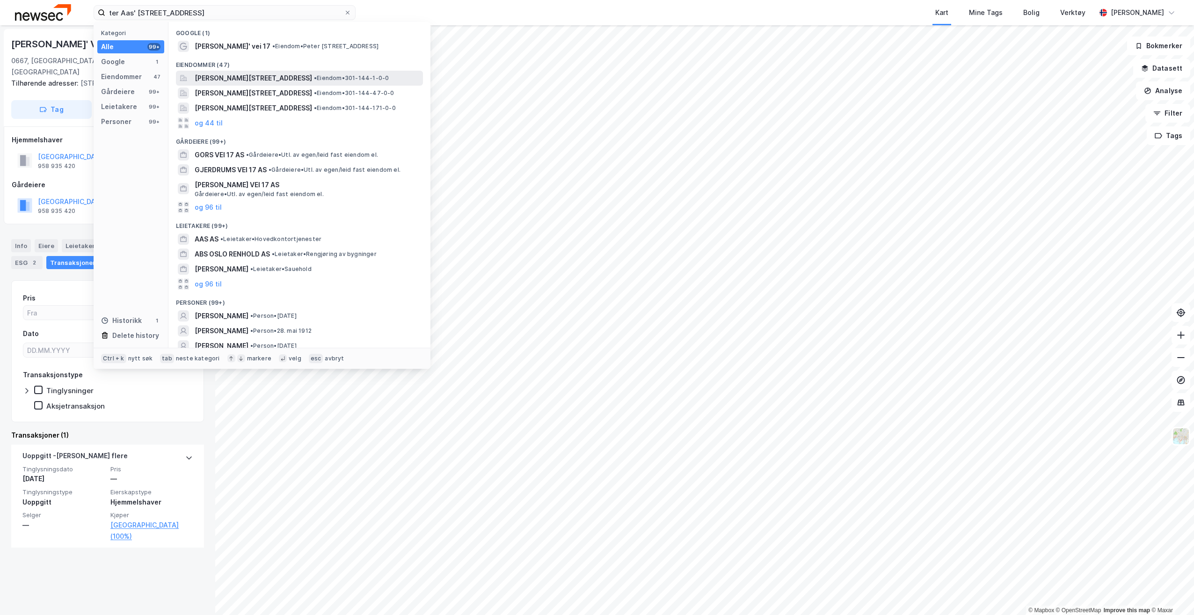
click at [254, 75] on span "[PERSON_NAME][STREET_ADDRESS]" at bounding box center [253, 77] width 117 height 11
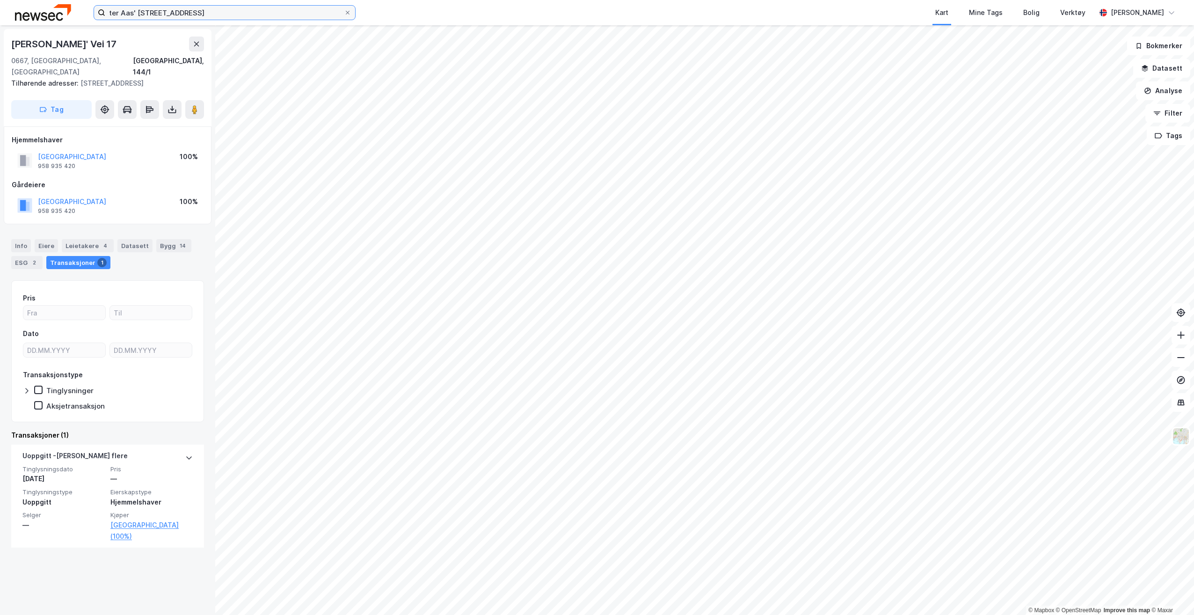
click at [251, 16] on input "ter Aas' [STREET_ADDRESS]" at bounding box center [224, 13] width 239 height 14
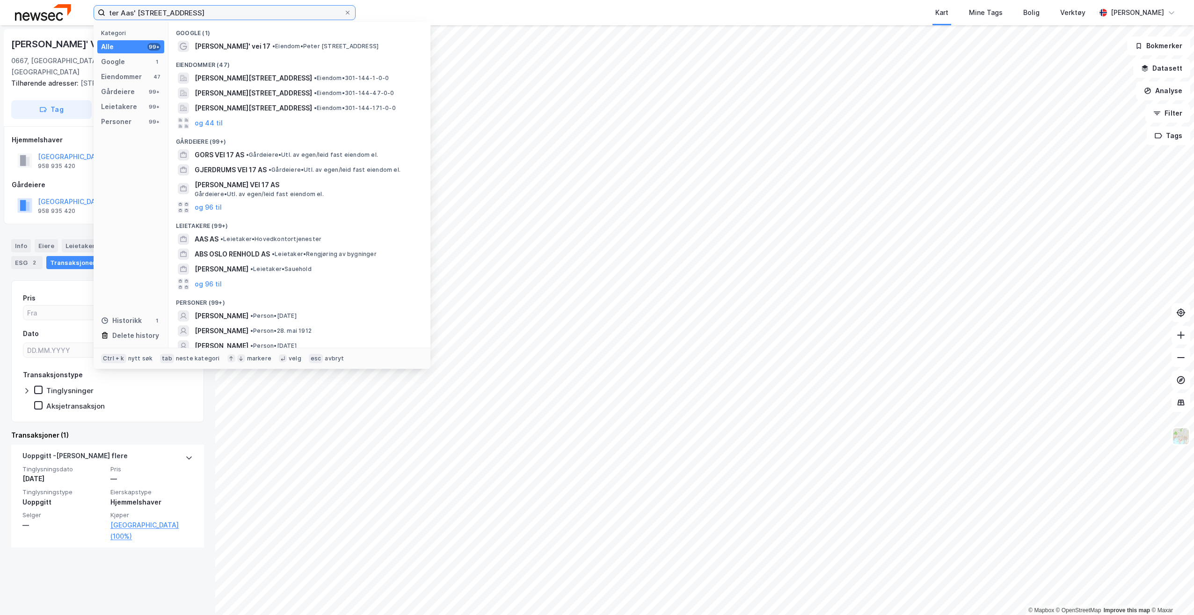
click at [251, 16] on input "ter Aas' [STREET_ADDRESS]" at bounding box center [224, 13] width 239 height 14
paste input "Pe"
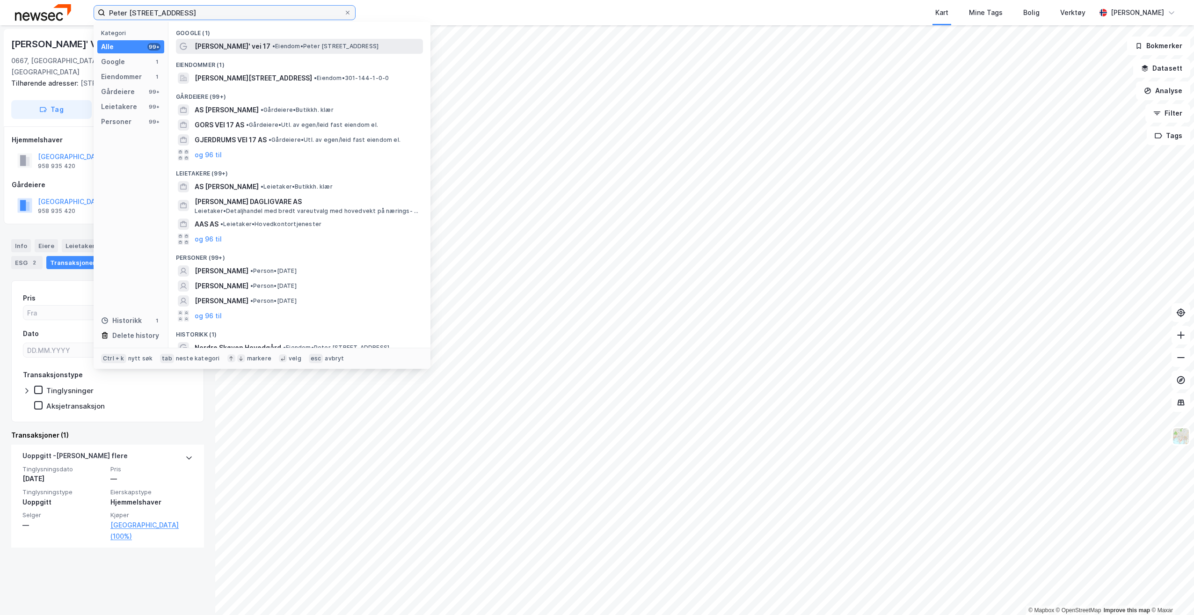
type input "Peter [STREET_ADDRESS]"
click at [272, 45] on span "• Eiendom • [PERSON_NAME][STREET_ADDRESS]" at bounding box center [325, 46] width 106 height 7
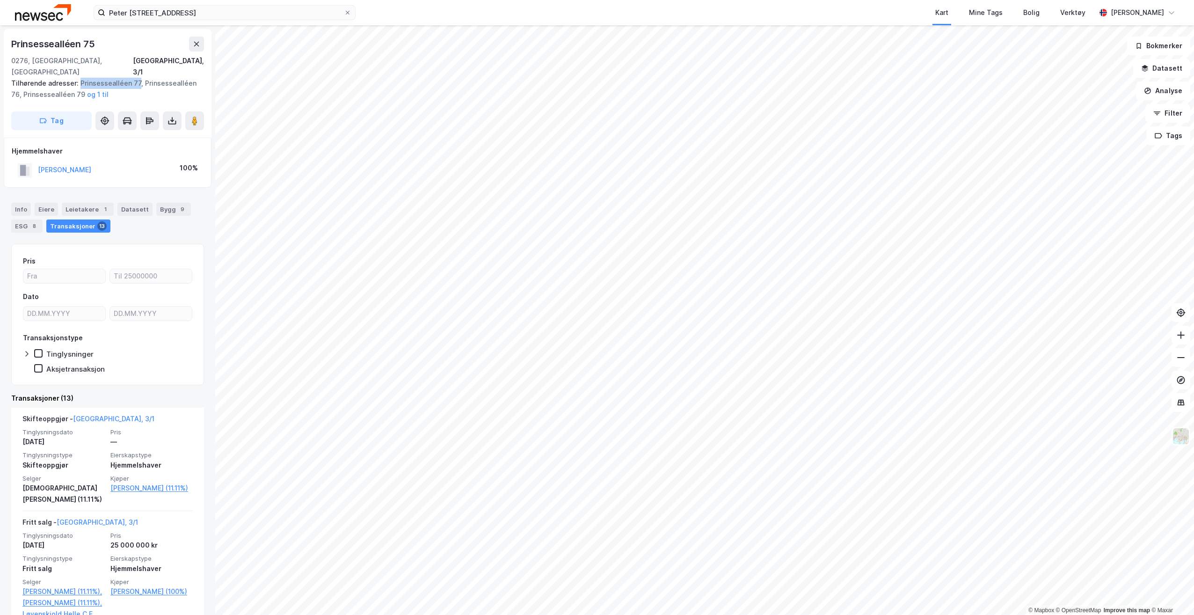
drag, startPoint x: 78, startPoint y: 71, endPoint x: 135, endPoint y: 75, distance: 57.2
click at [135, 78] on div "Tilhørende adresser: [STREET_ADDRESS], [STREET_ADDRESS], Prinsessealléen 79 og …" at bounding box center [103, 89] width 185 height 22
copy div "Prinsessealléen 77"
